Goal: Task Accomplishment & Management: Complete application form

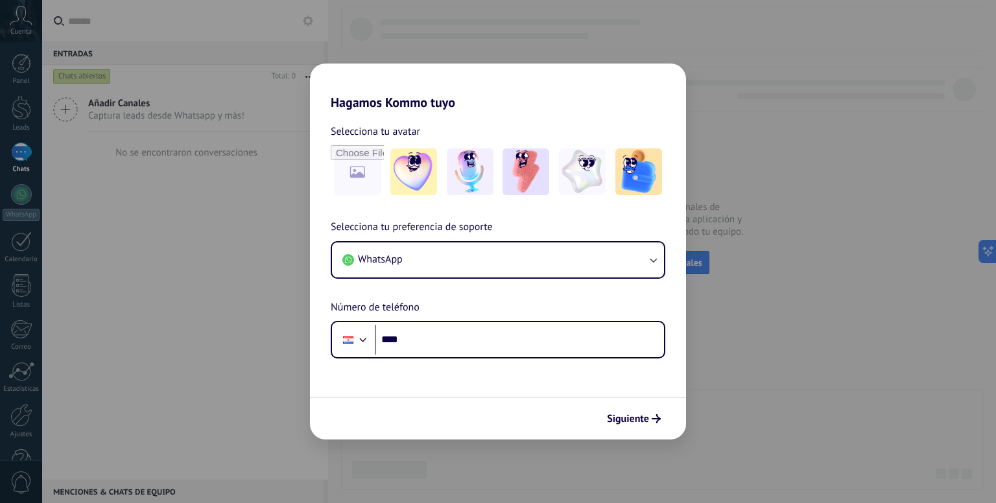
click at [144, 149] on div "Hagamos Kommo tuyo Selecciona tu avatar Selecciona tu preferencia de soporte Wh…" at bounding box center [498, 251] width 996 height 503
click at [503, 261] on button "WhatsApp" at bounding box center [498, 260] width 332 height 35
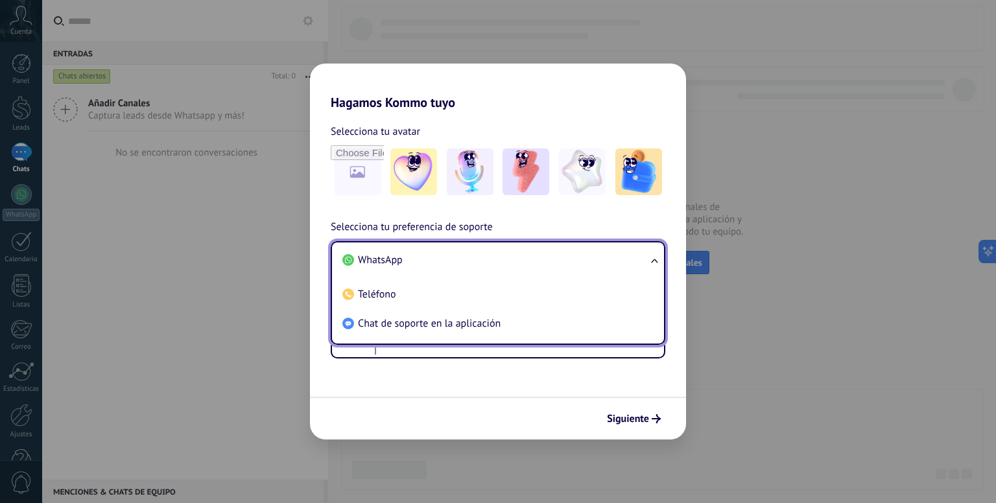
click at [490, 263] on li "WhatsApp" at bounding box center [495, 260] width 317 height 29
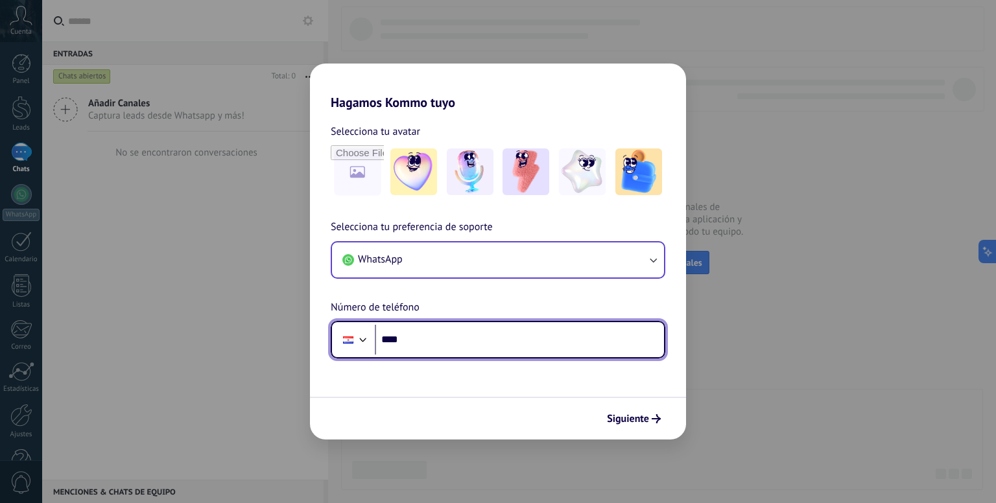
click at [481, 352] on input "****" at bounding box center [519, 340] width 289 height 30
type input "**********"
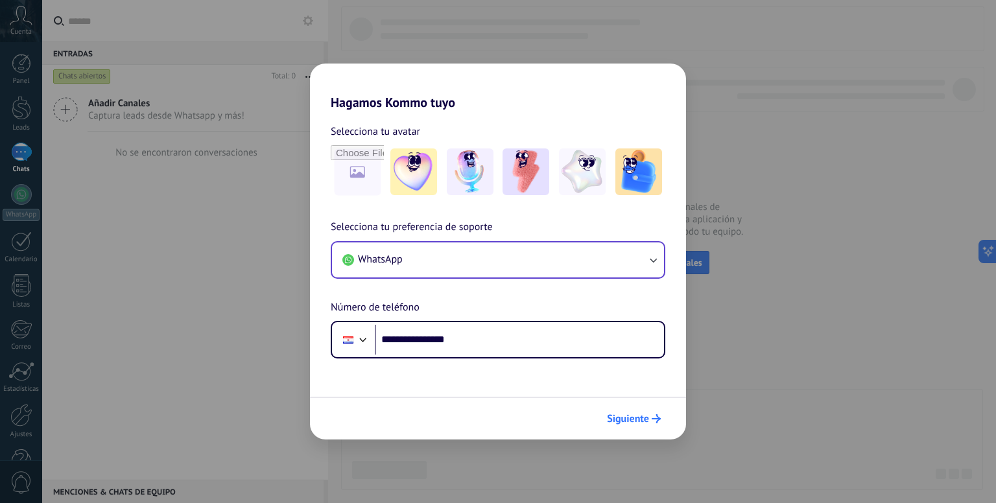
click at [612, 414] on span "Siguiente" at bounding box center [628, 418] width 42 height 9
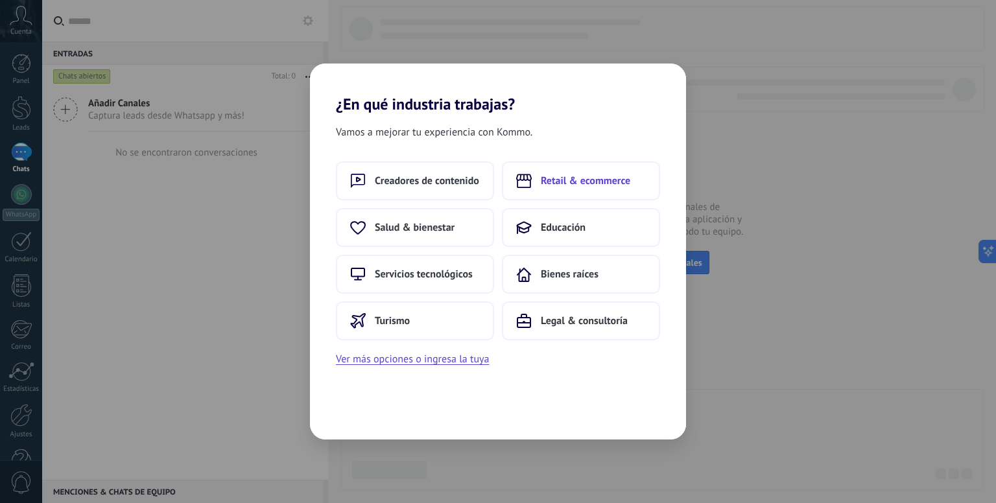
click at [610, 181] on span "Retail & ecommerce" at bounding box center [586, 180] width 90 height 13
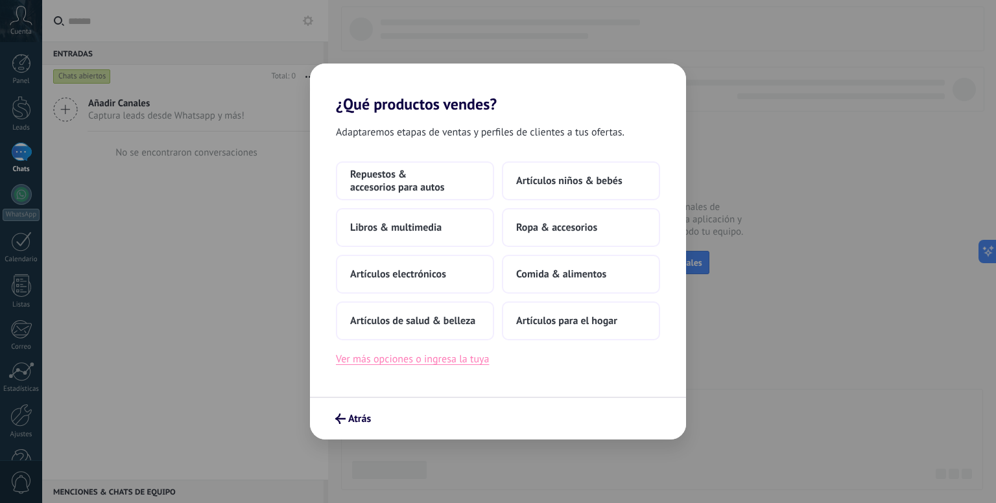
click at [445, 359] on button "Ver más opciones o ingresa la tuya" at bounding box center [412, 359] width 153 height 17
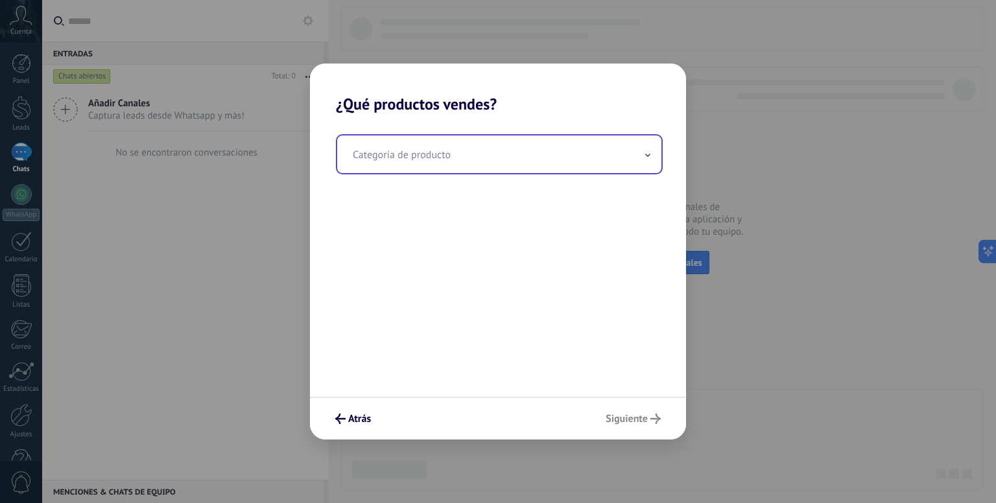
click at [503, 158] on input "text" at bounding box center [499, 155] width 324 height 38
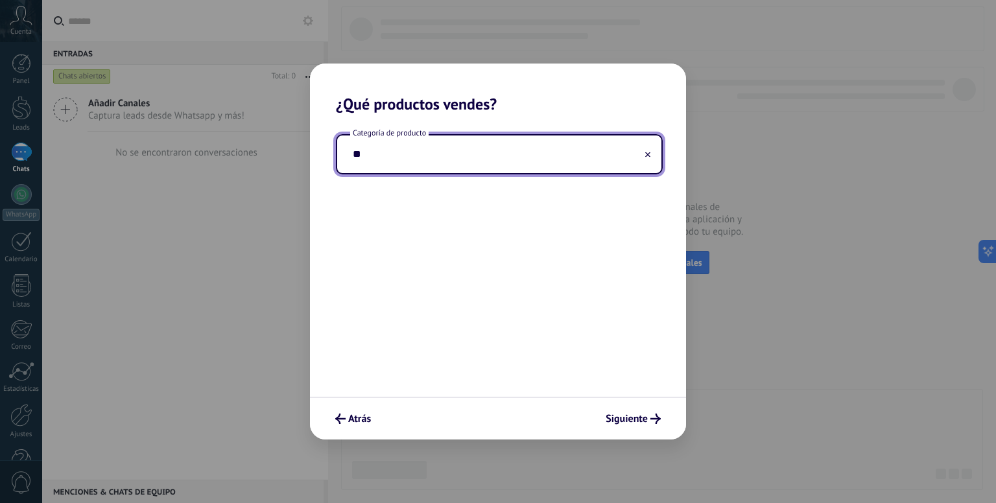
type input "*"
type input "**"
click at [340, 422] on icon "submit" at bounding box center [340, 419] width 10 height 10
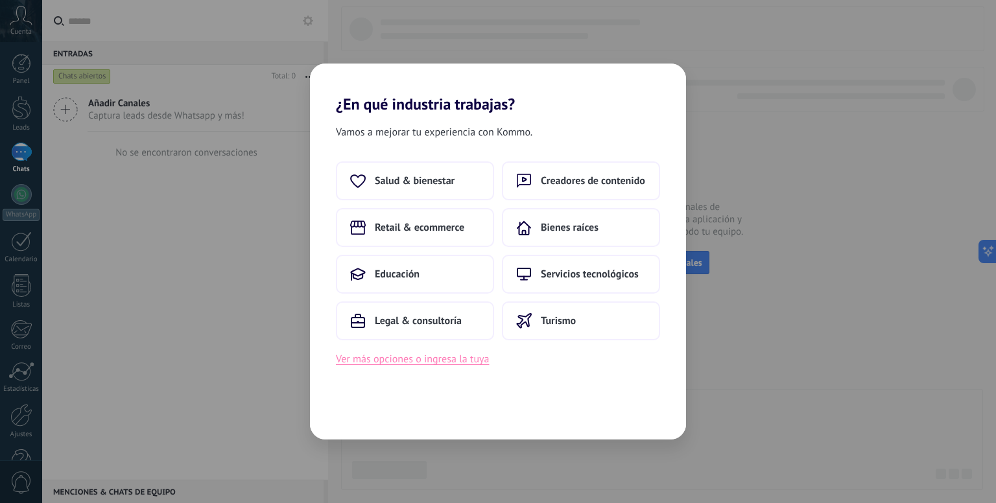
click at [469, 360] on button "Ver más opciones o ingresa la tuya" at bounding box center [412, 359] width 153 height 17
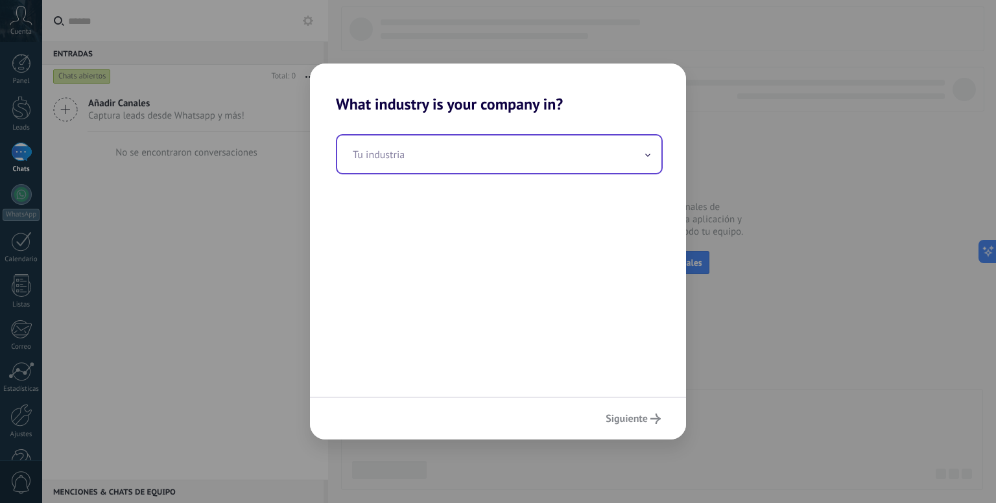
click at [488, 141] on input "text" at bounding box center [499, 155] width 324 height 38
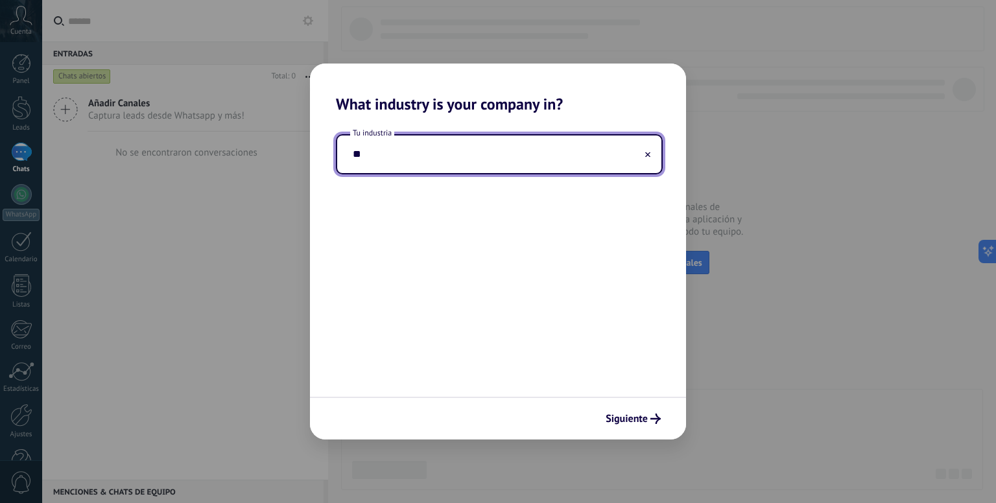
type input "*"
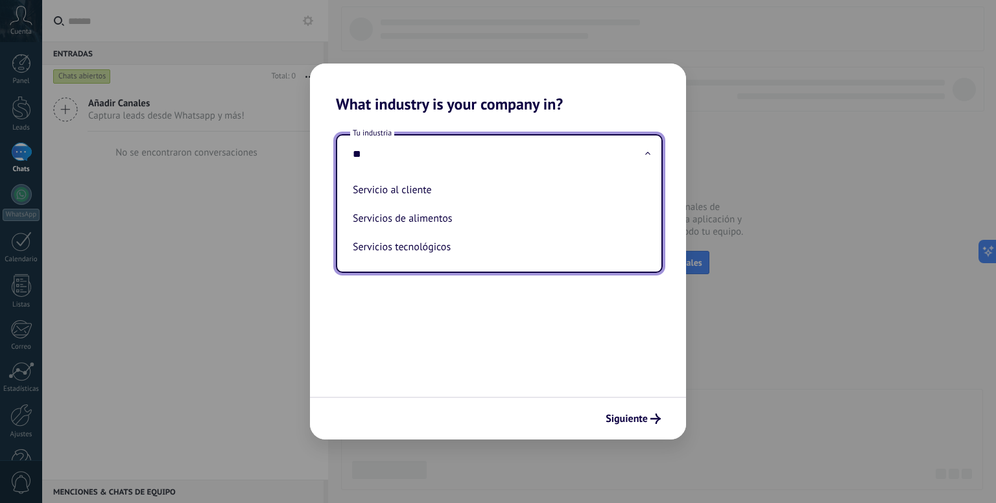
type input "*"
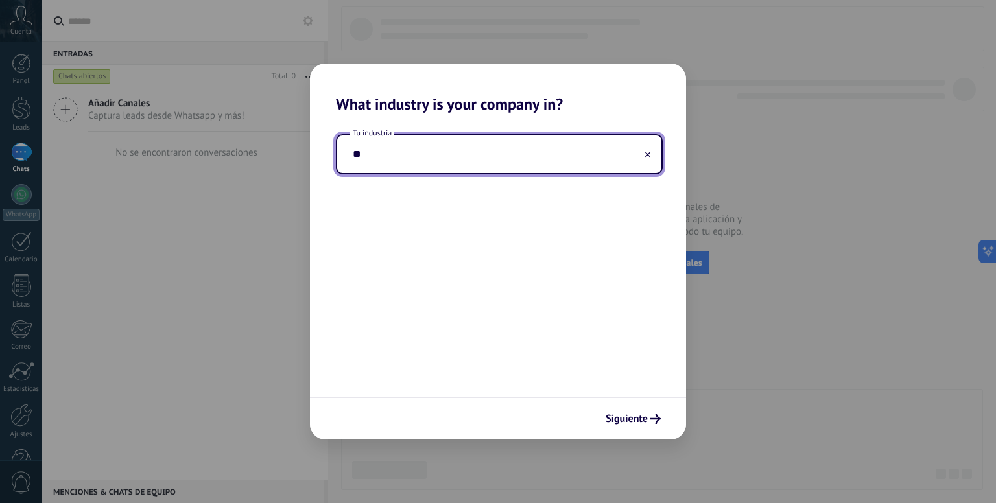
type input "*"
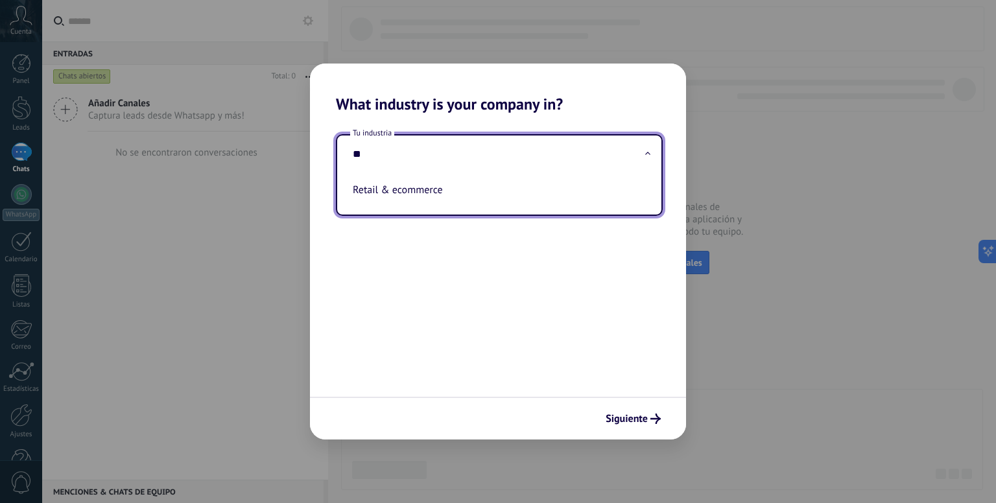
type input "*"
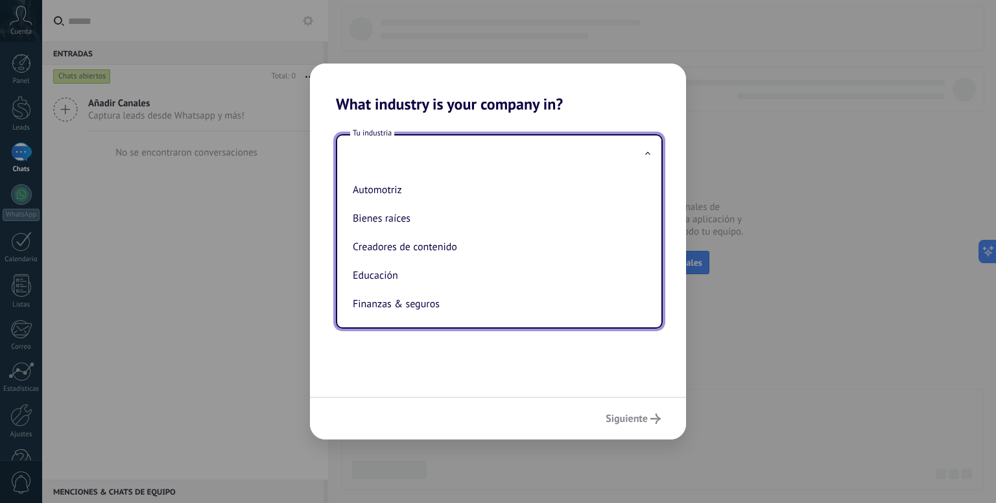
click at [483, 187] on li "Automotriz" at bounding box center [497, 190] width 298 height 29
type input "**********"
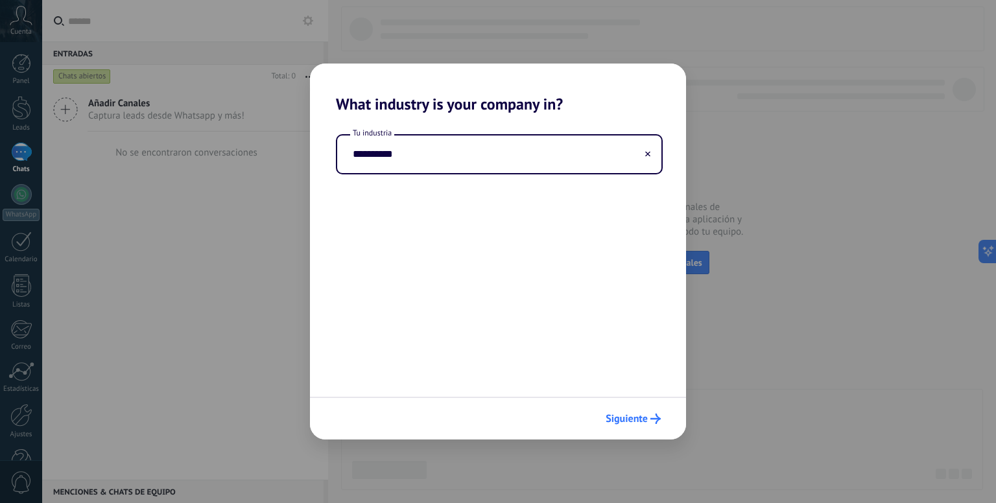
click at [629, 414] on span "Siguiente" at bounding box center [627, 418] width 42 height 9
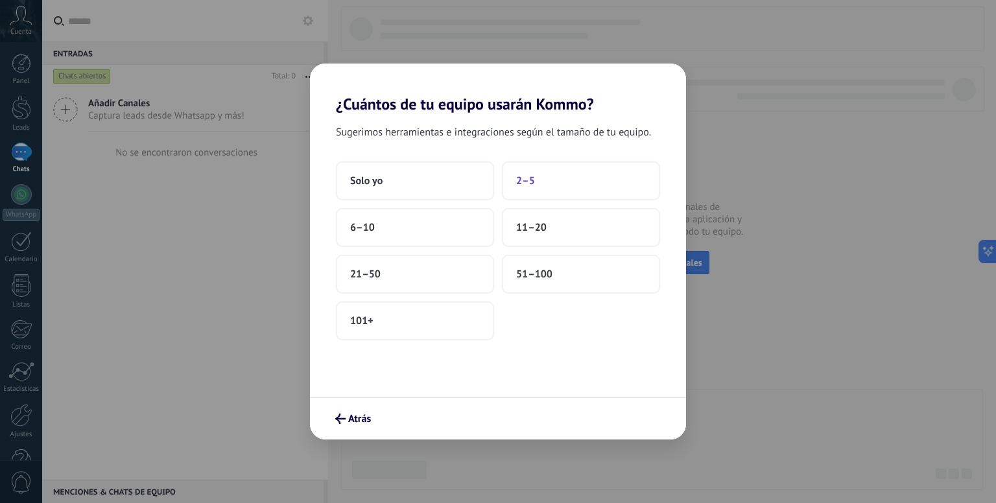
click at [553, 193] on button "2–5" at bounding box center [581, 181] width 158 height 39
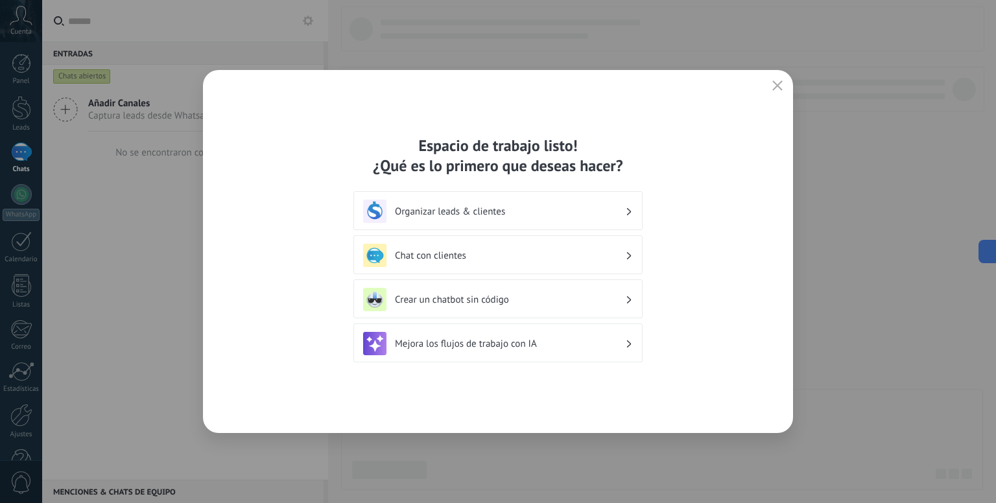
click at [498, 290] on div "Crear un chatbot sin código" at bounding box center [498, 299] width 270 height 23
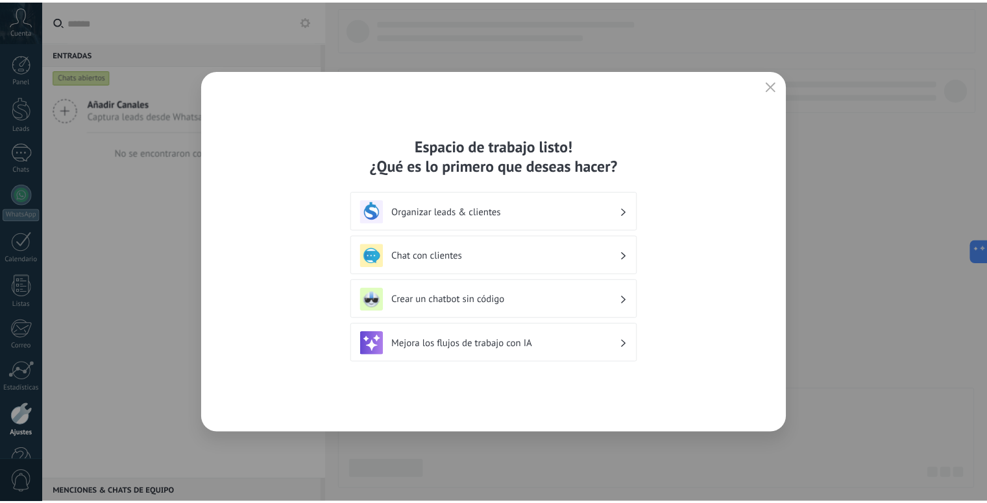
scroll to position [36, 0]
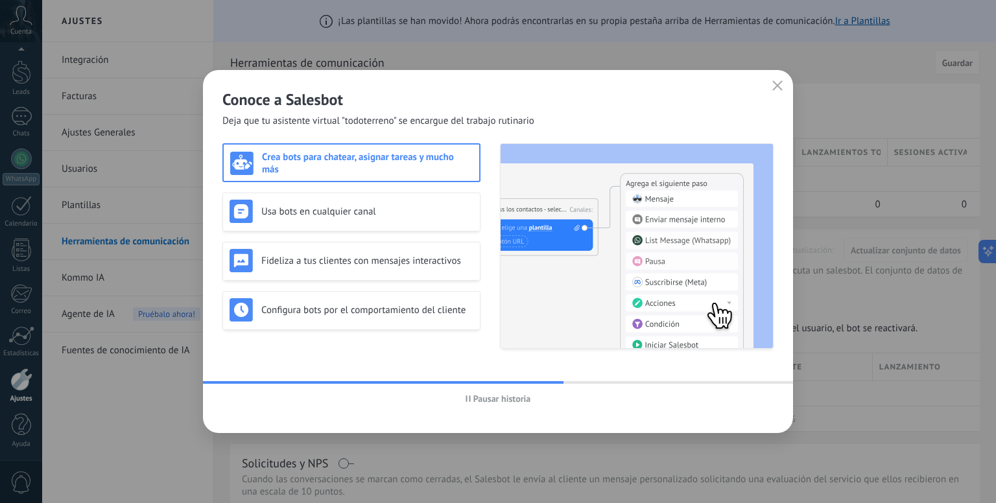
click at [420, 154] on div "Crea bots para chatear, asignar tareas y mucho más" at bounding box center [351, 163] width 243 height 25
click at [285, 160] on h3 "Crea bots para chatear, asignar tareas y mucho más" at bounding box center [367, 163] width 211 height 25
click at [307, 200] on div "Usa bots en cualquier canal" at bounding box center [352, 211] width 244 height 23
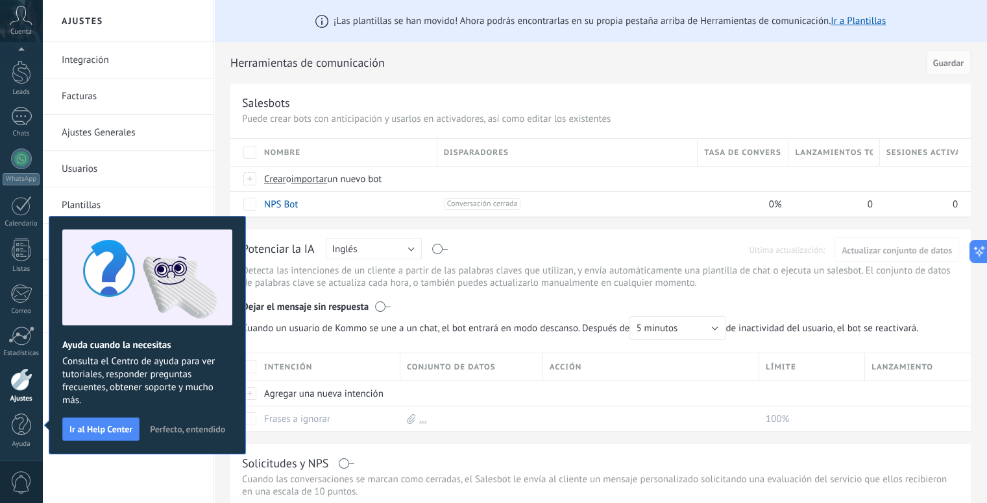
click at [163, 428] on span "Perfecto, entendido" at bounding box center [187, 429] width 75 height 9
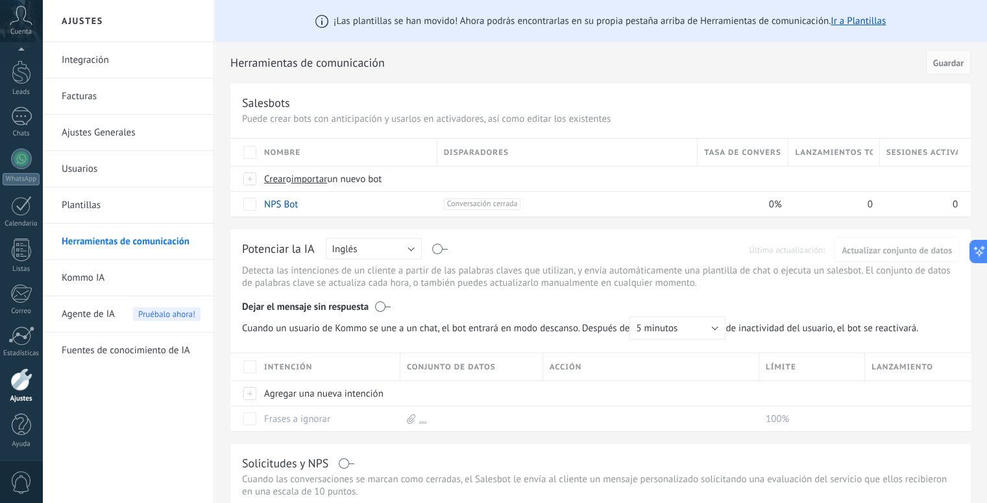
click at [21, 21] on icon at bounding box center [21, 15] width 23 height 19
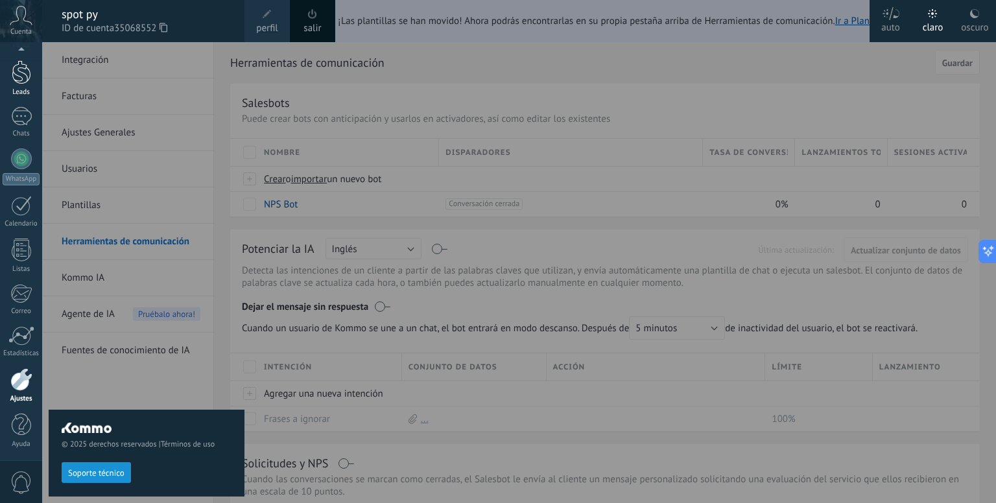
click at [23, 67] on div at bounding box center [21, 72] width 19 height 24
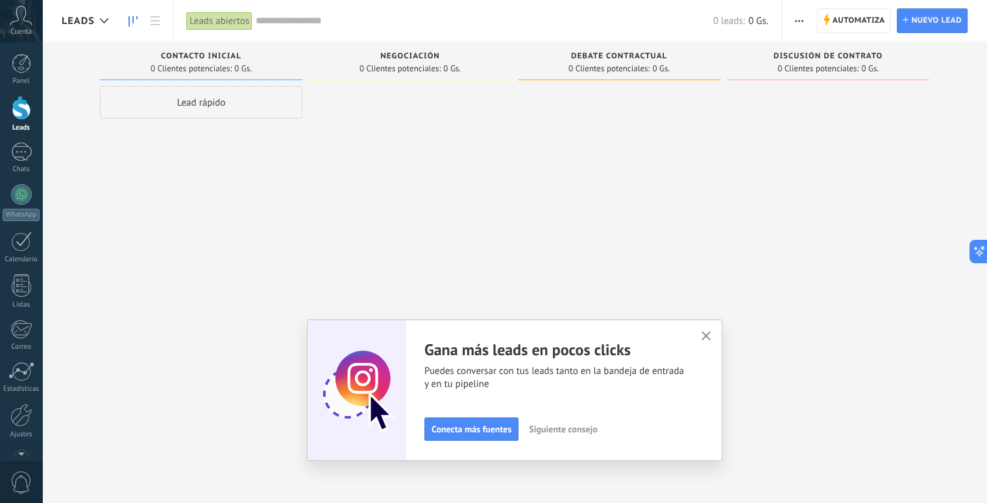
click at [714, 341] on button "button" at bounding box center [706, 337] width 16 height 18
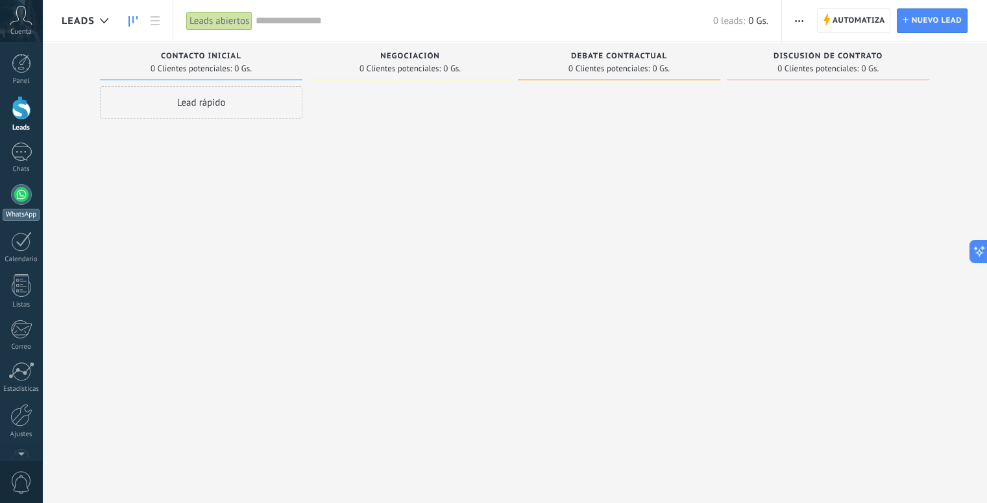
click at [9, 203] on link "WhatsApp" at bounding box center [21, 202] width 42 height 37
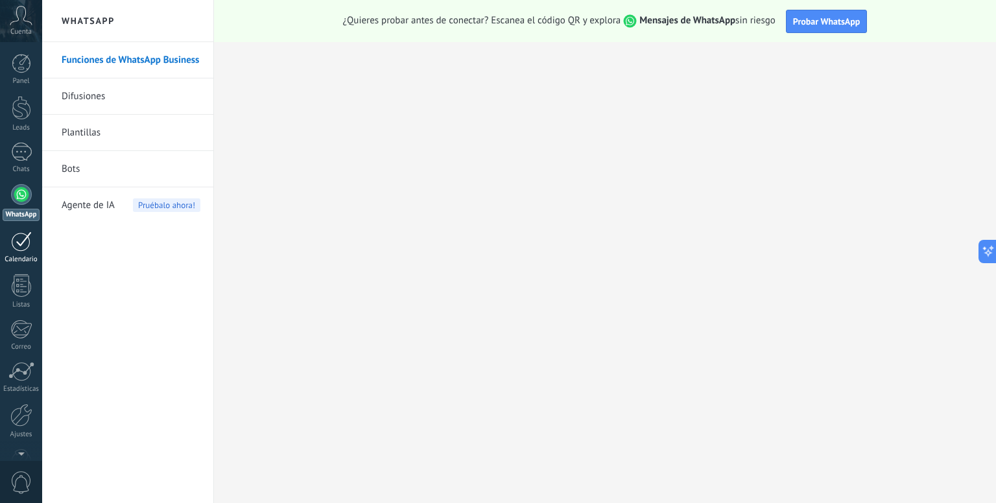
click at [31, 236] on link "Calendario" at bounding box center [21, 248] width 42 height 32
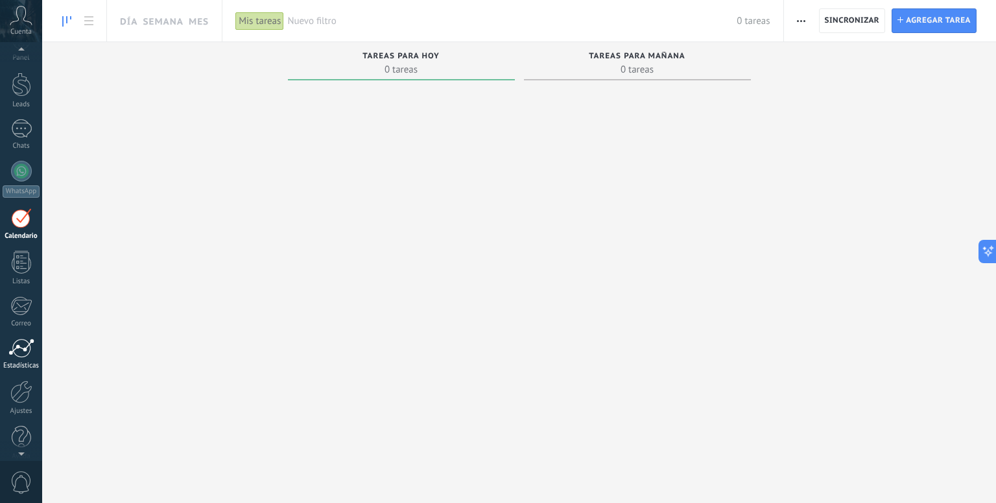
scroll to position [36, 0]
click at [27, 473] on span "0" at bounding box center [21, 483] width 22 height 23
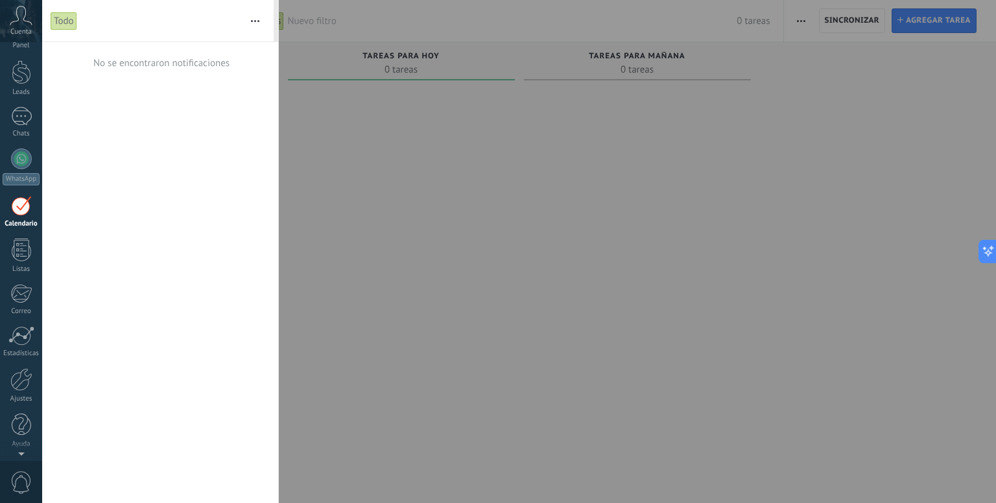
scroll to position [0, 0]
click at [31, 152] on div at bounding box center [21, 152] width 21 height 19
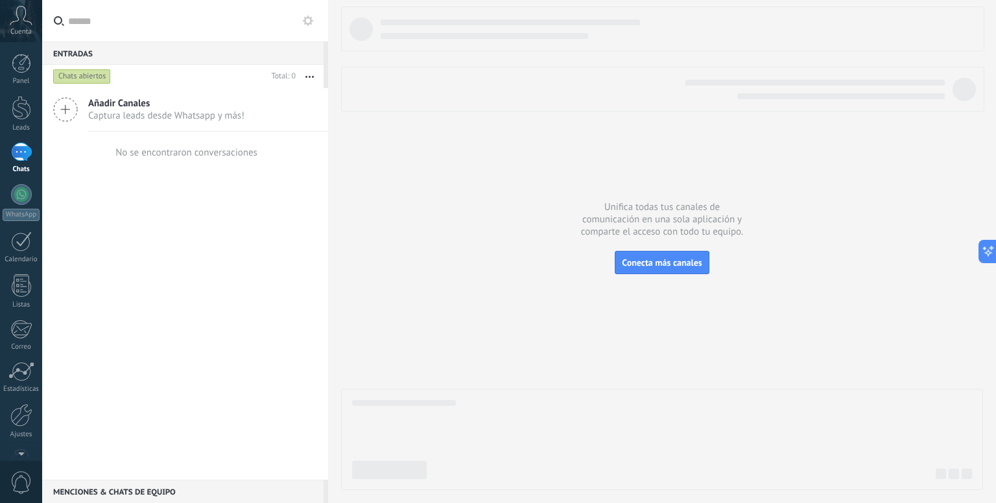
click at [156, 496] on div "Menciones & Chats de equipo 0" at bounding box center [183, 491] width 282 height 23
